Goal: Check status: Check status

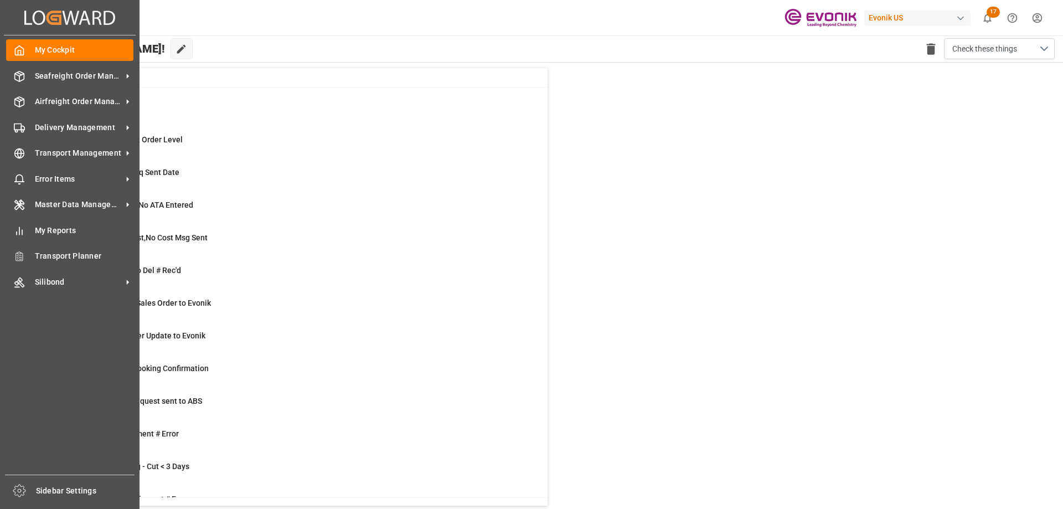
click at [84, 16] on icon "Created by potrace 1.15, written by [PERSON_NAME] [DATE]-[DATE]" at bounding box center [69, 18] width 91 height 18
click at [124, 71] on icon at bounding box center [128, 76] width 12 height 12
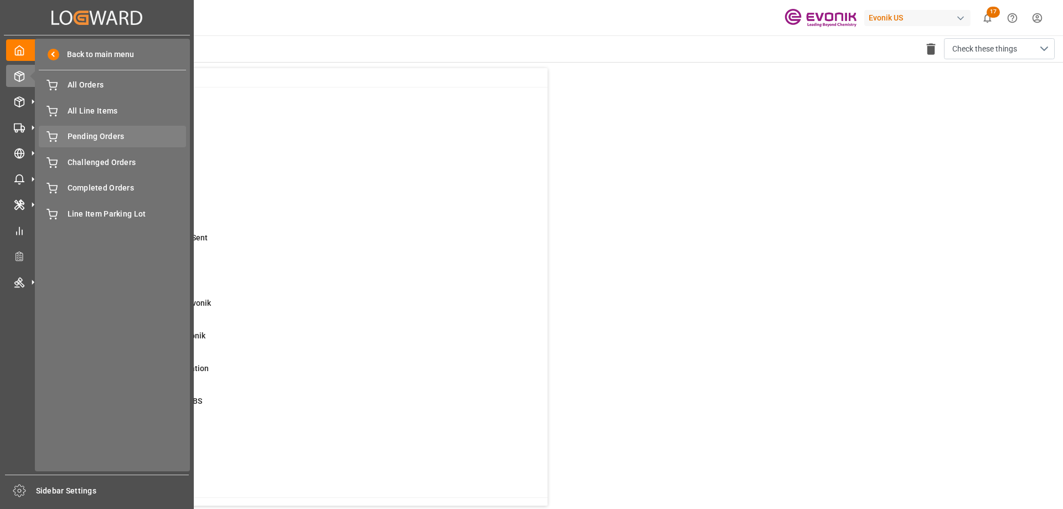
click at [114, 137] on span "Pending Orders" at bounding box center [127, 137] width 119 height 12
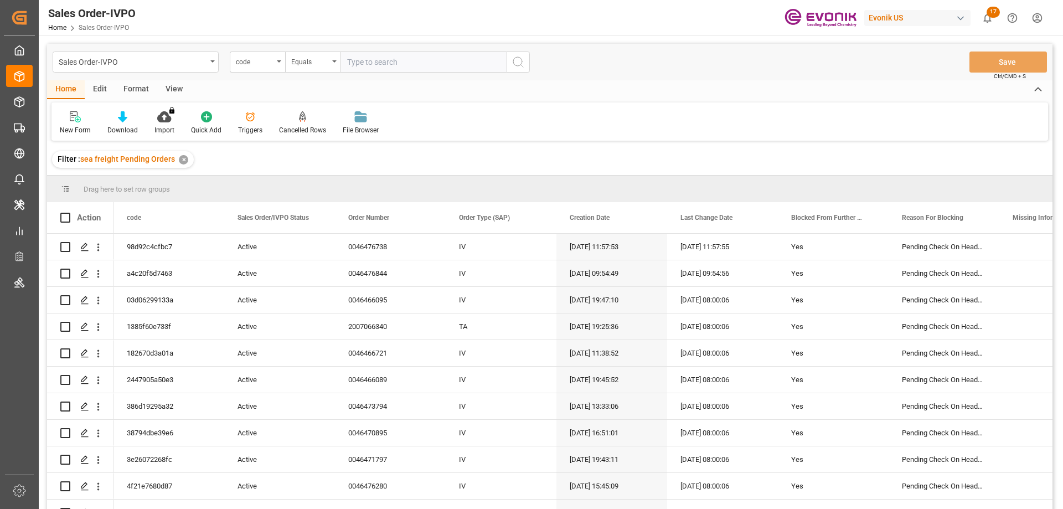
click at [176, 83] on div "View" at bounding box center [174, 89] width 34 height 19
click at [140, 112] on div at bounding box center [125, 117] width 55 height 12
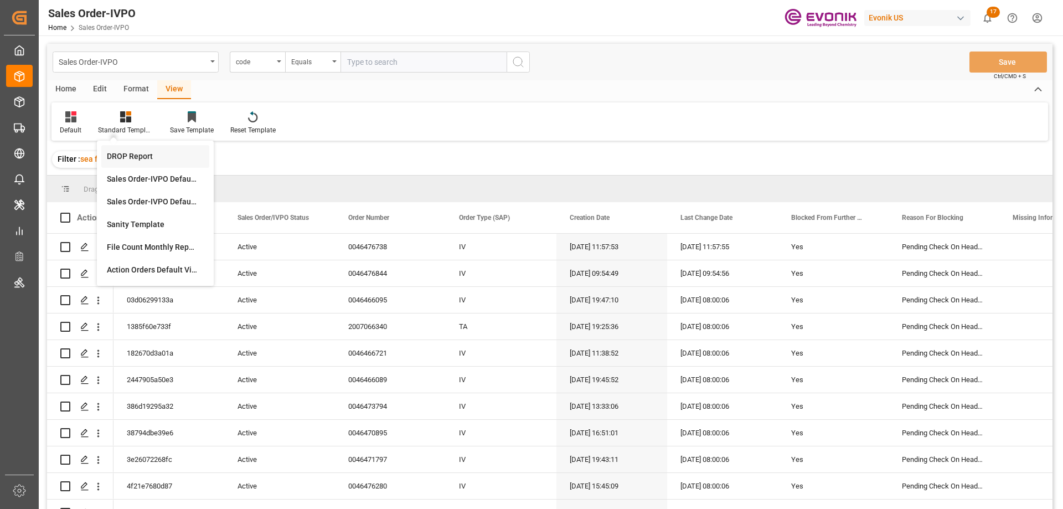
click at [130, 153] on div "DROP Report" at bounding box center [155, 157] width 97 height 12
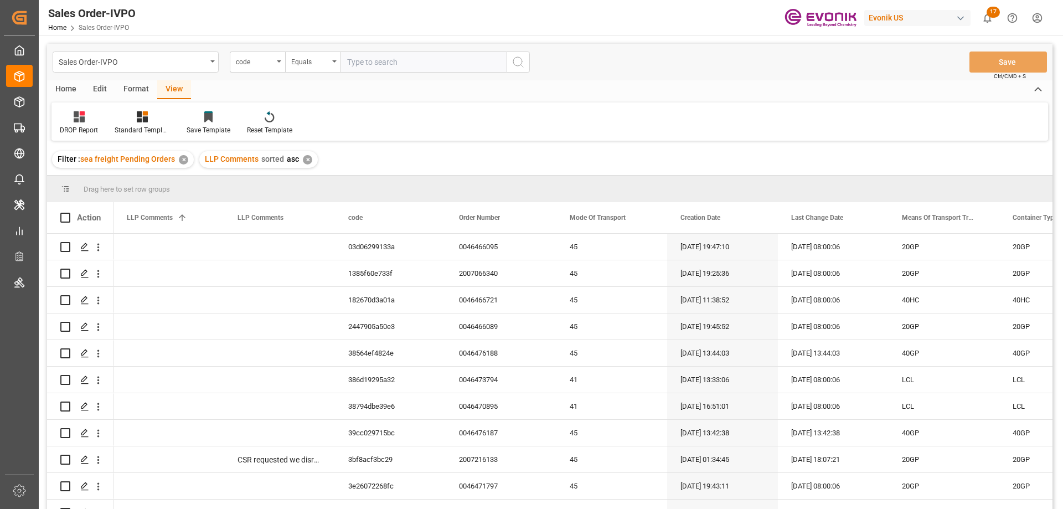
click at [71, 90] on div "Home" at bounding box center [66, 89] width 38 height 19
click at [124, 124] on div "Download" at bounding box center [122, 123] width 47 height 24
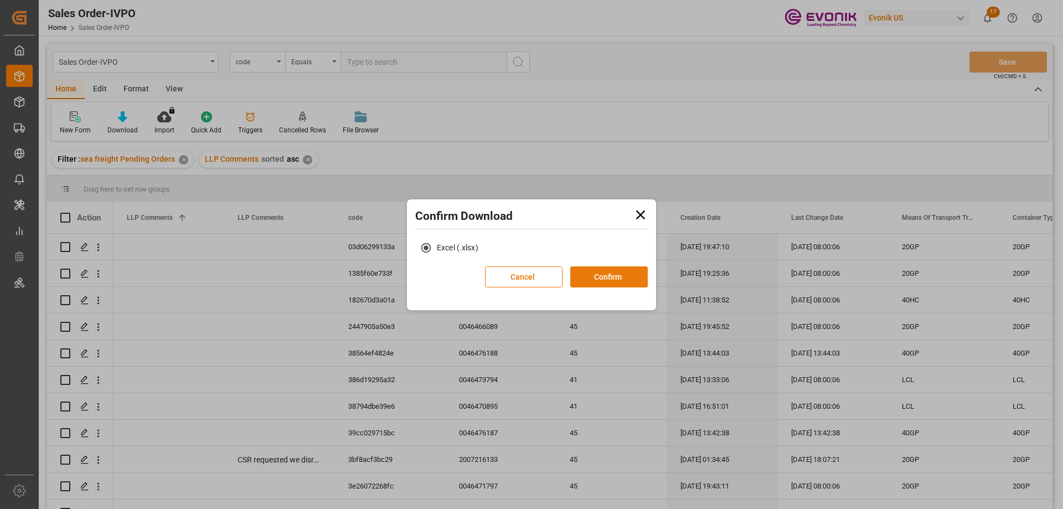
click at [627, 266] on button "Confirm" at bounding box center [609, 276] width 78 height 21
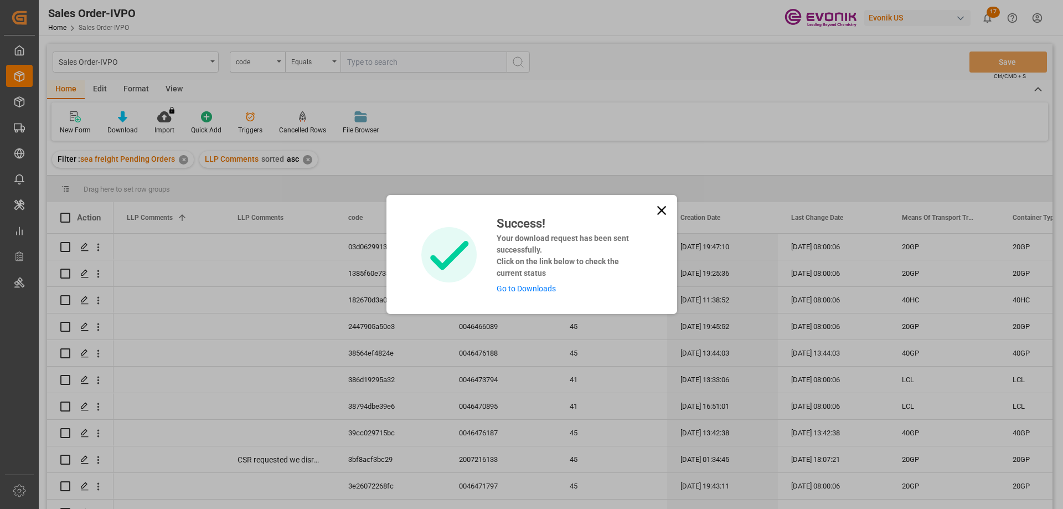
click at [507, 291] on link "Go to Downloads" at bounding box center [526, 288] width 59 height 9
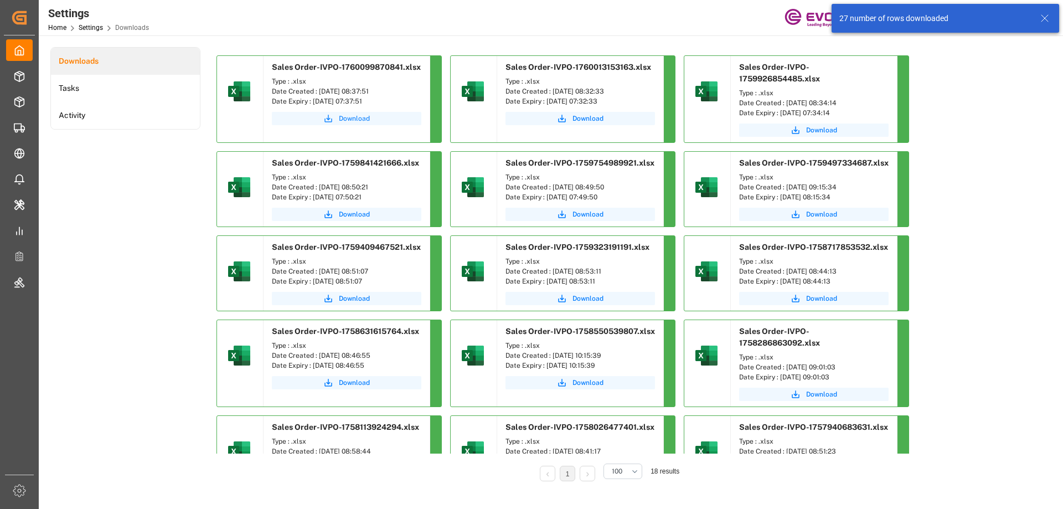
click at [327, 115] on icon "submit" at bounding box center [328, 119] width 10 height 10
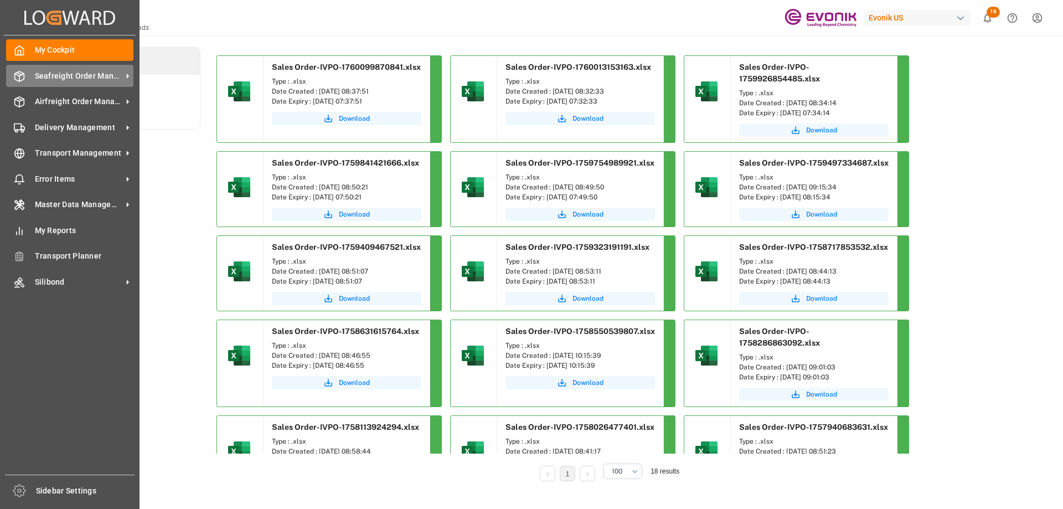
click at [78, 75] on span "Seafreight Order Management" at bounding box center [78, 76] width 87 height 12
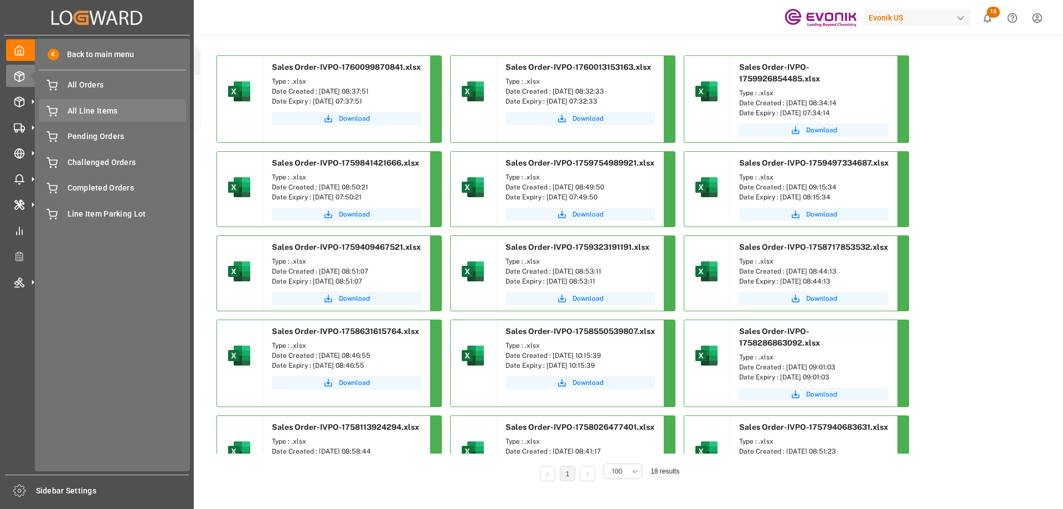
click at [94, 111] on span "All Line Items" at bounding box center [127, 111] width 119 height 12
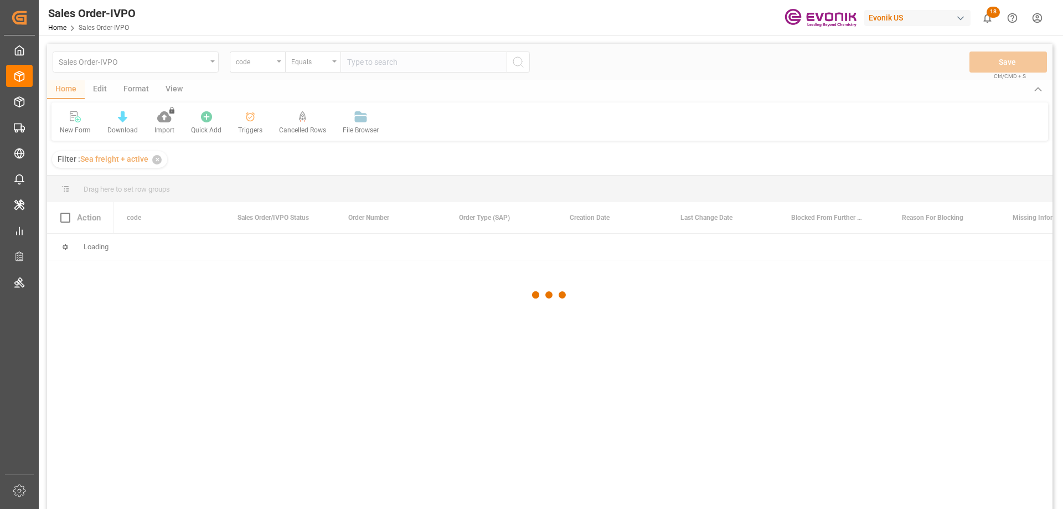
click at [278, 65] on div at bounding box center [550, 295] width 1006 height 502
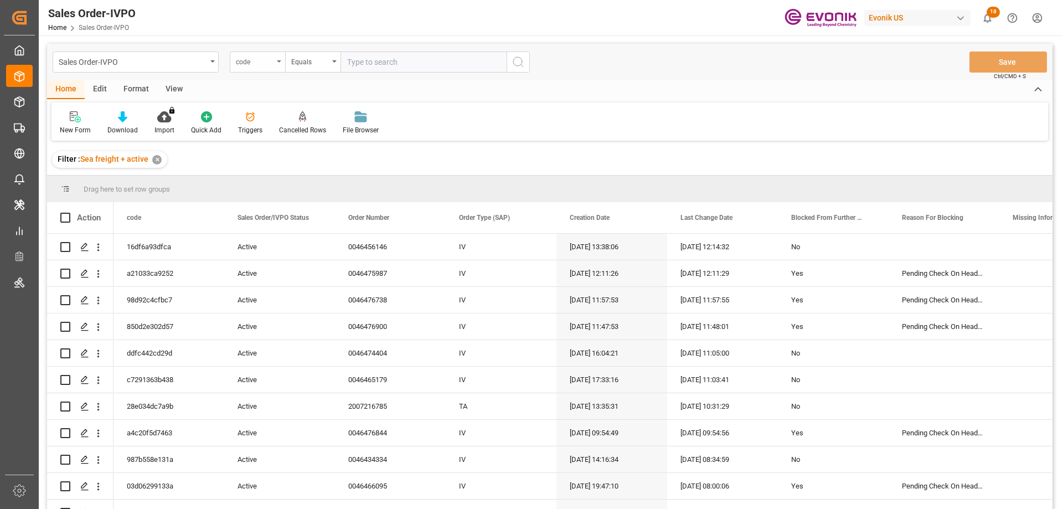
click at [275, 63] on div "code" at bounding box center [257, 61] width 55 height 21
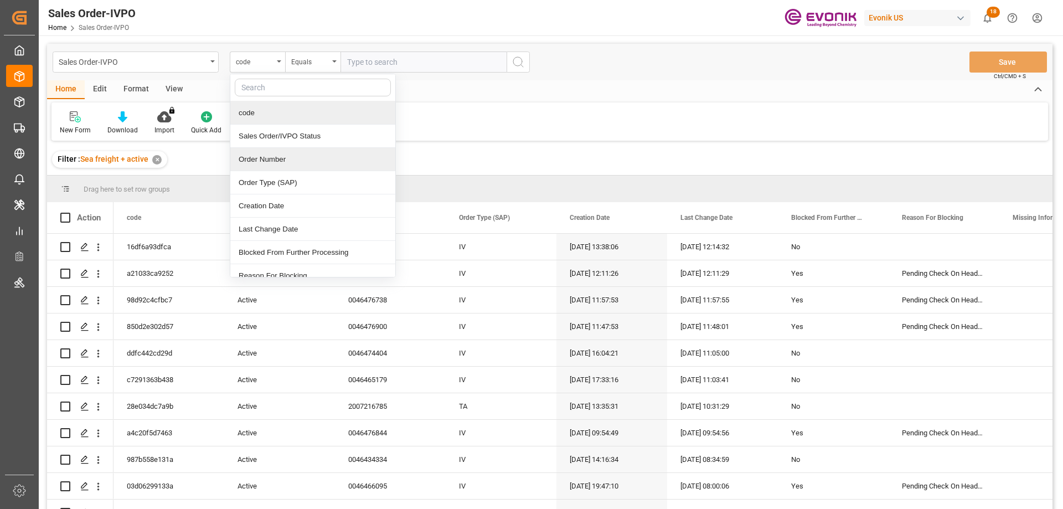
click at [272, 163] on div "Order Number" at bounding box center [312, 159] width 165 height 23
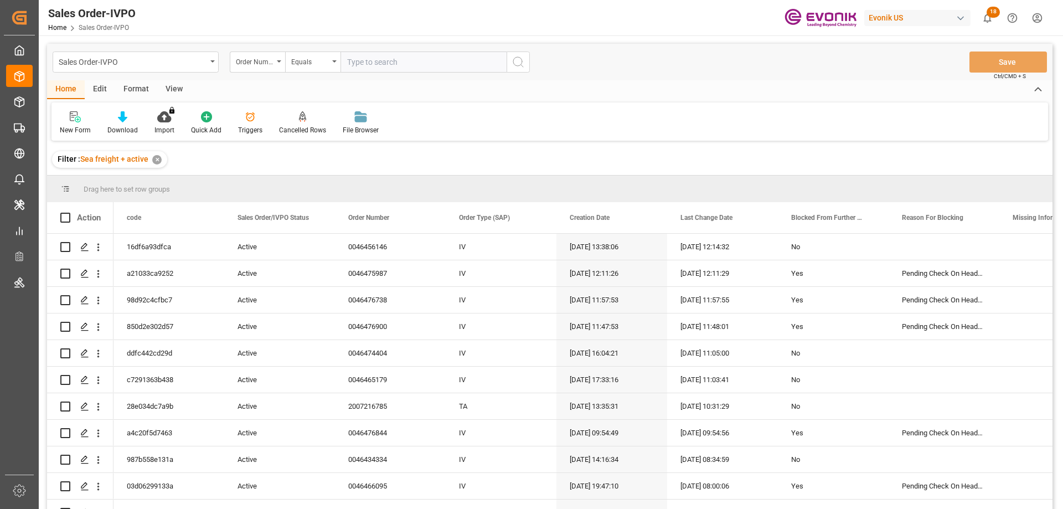
click at [381, 63] on input "text" at bounding box center [424, 61] width 166 height 21
paste input "0046471679"
type input "0046471679"
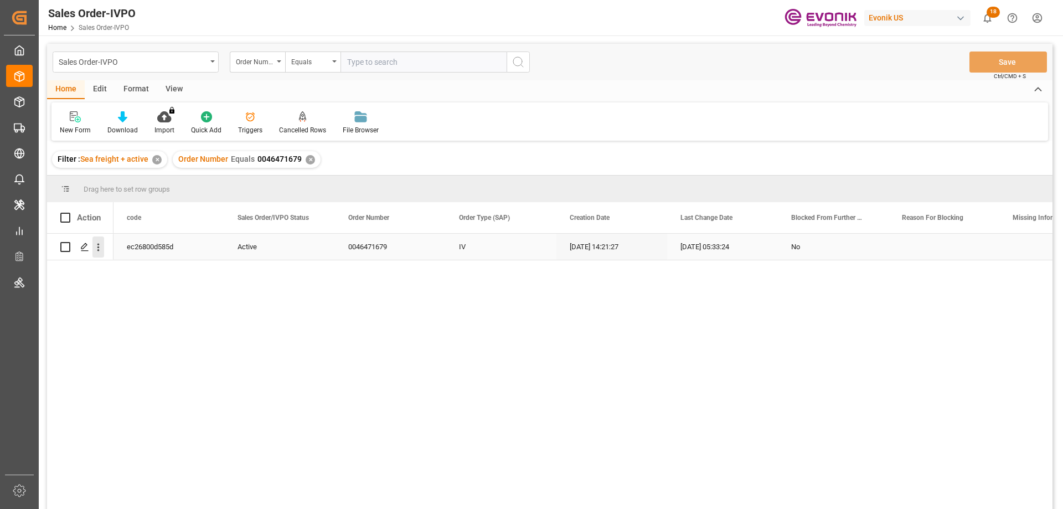
click at [98, 246] on icon "open menu" at bounding box center [98, 247] width 12 height 12
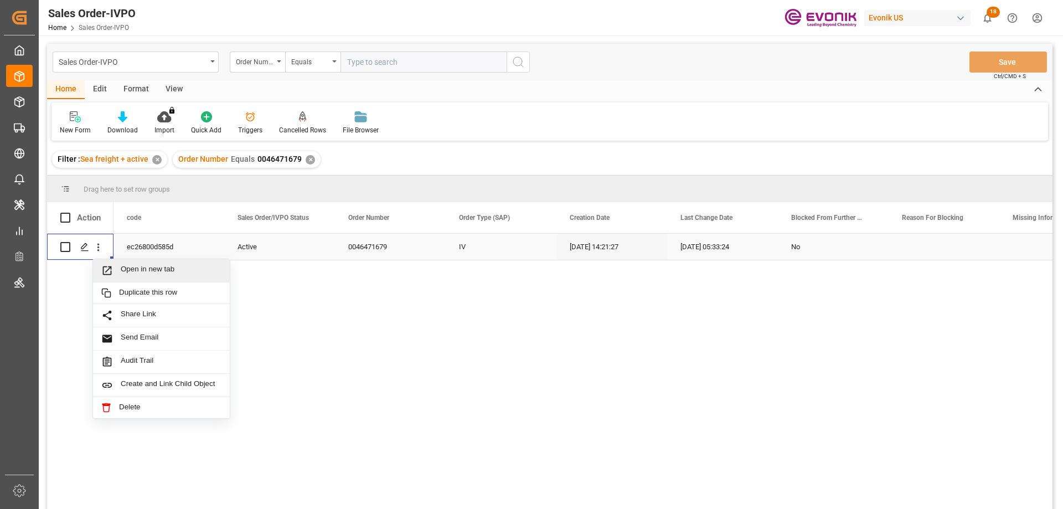
click at [144, 266] on span "Open in new tab" at bounding box center [171, 271] width 101 height 12
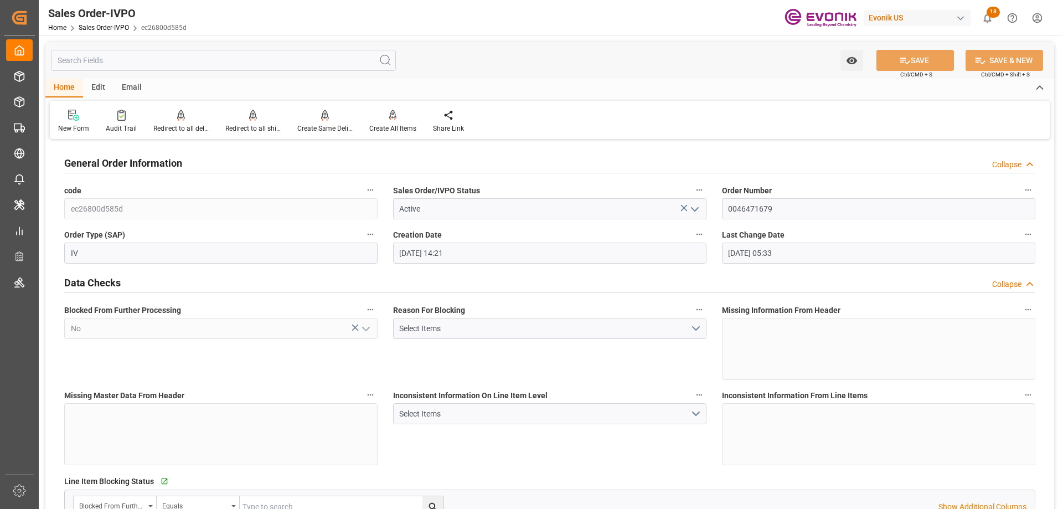
scroll to position [277, 0]
